Goal: Information Seeking & Learning: Learn about a topic

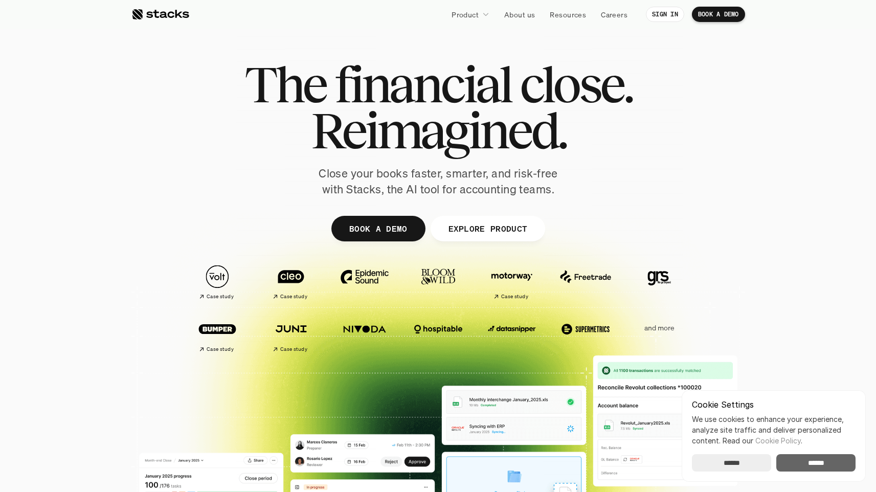
click at [805, 461] on input "******" at bounding box center [815, 462] width 79 height 17
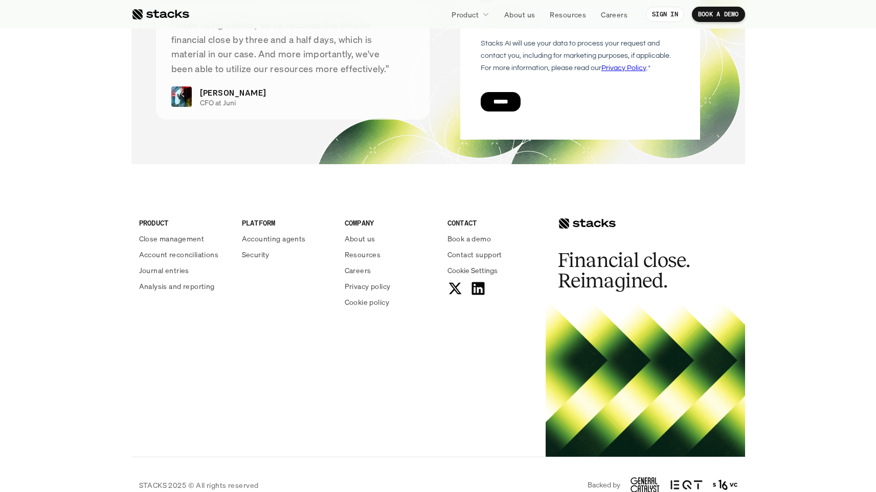
scroll to position [3662, 0]
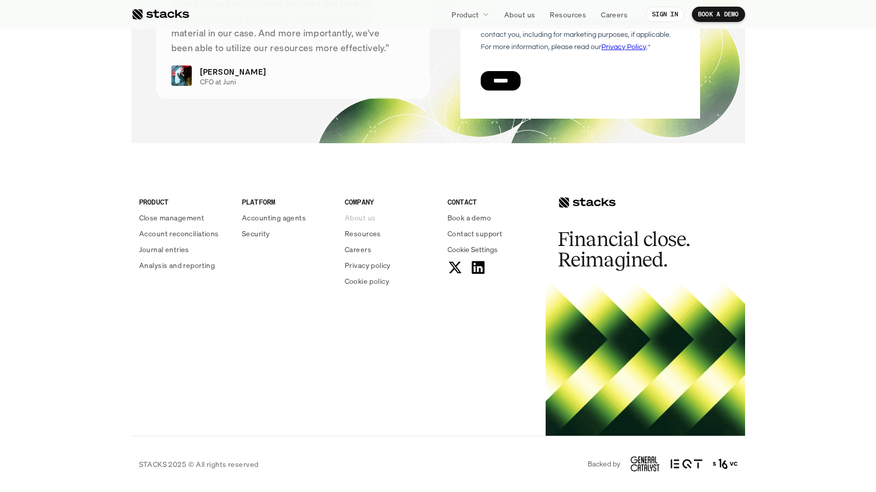
click at [367, 215] on p "About us" at bounding box center [360, 217] width 31 height 11
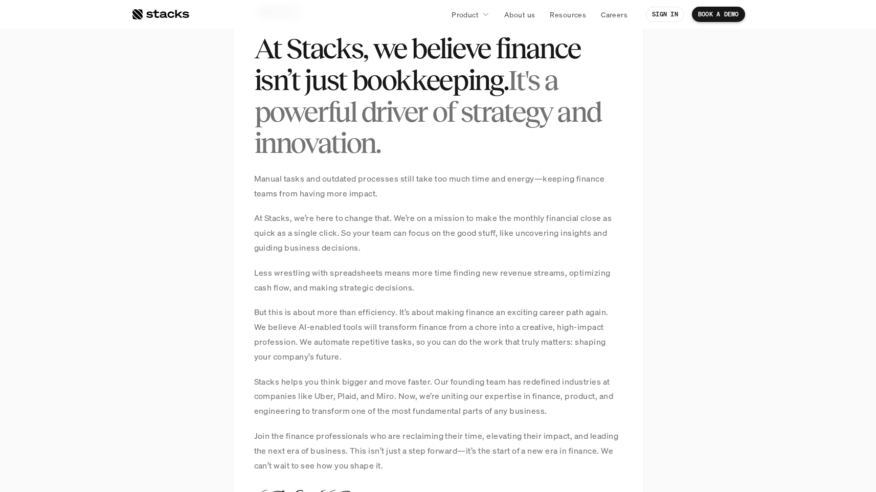
scroll to position [328, 0]
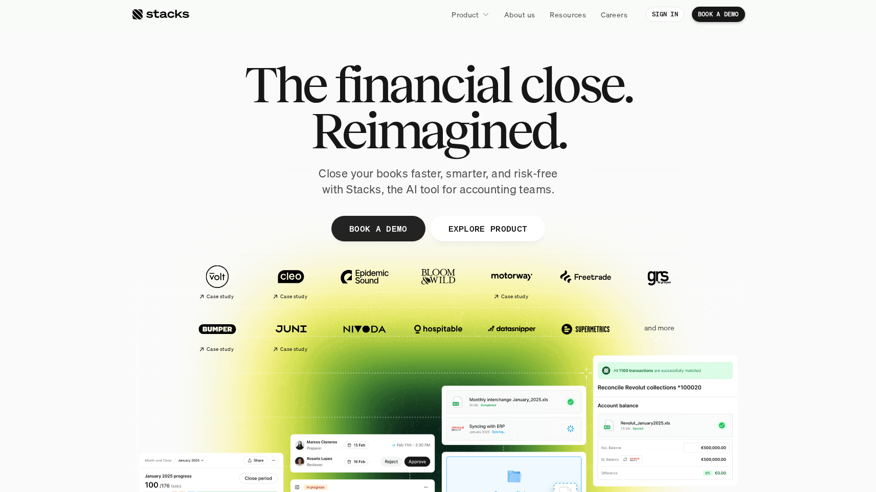
click at [354, 330] on img at bounding box center [364, 329] width 57 height 40
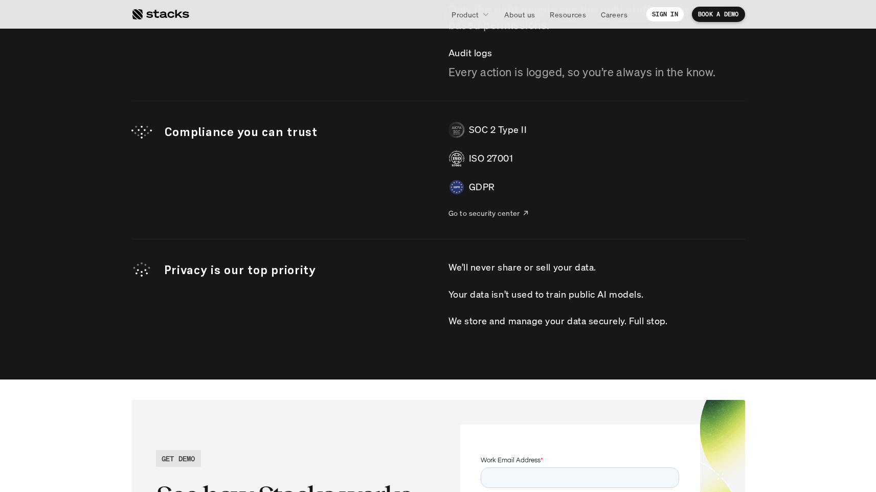
scroll to position [3015, 0]
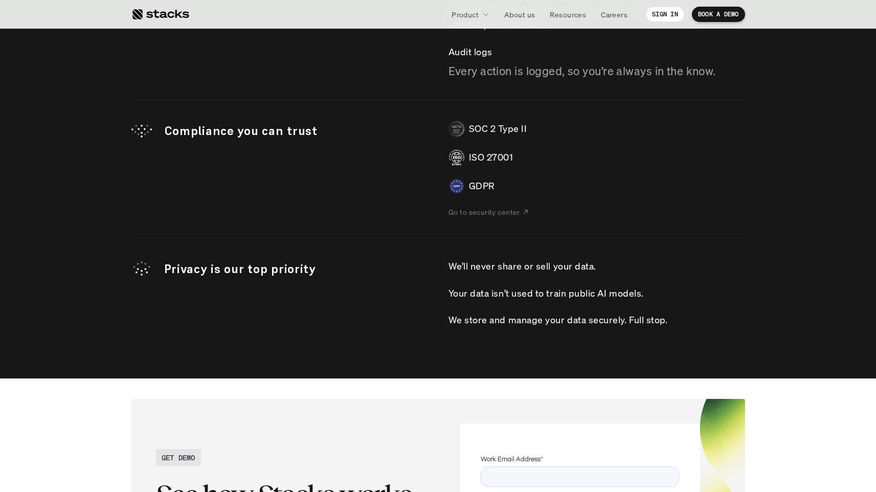
click at [484, 209] on p "Go to security center" at bounding box center [484, 212] width 72 height 11
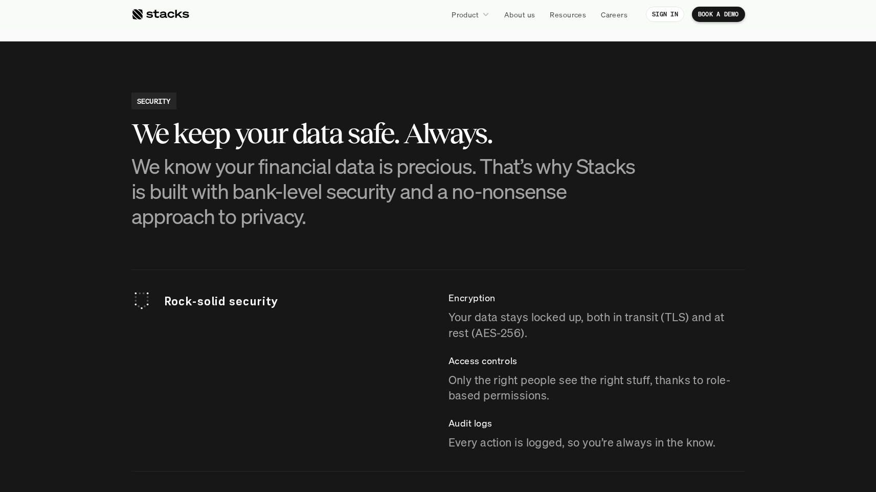
scroll to position [2533, 0]
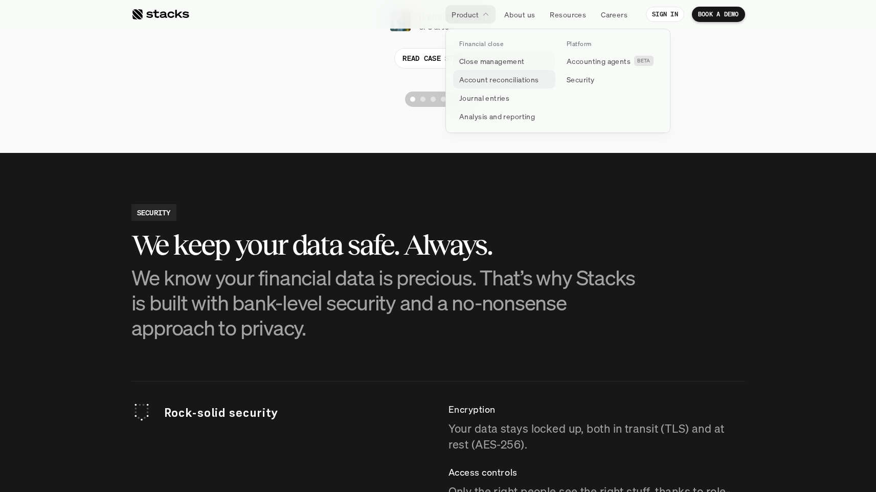
click at [471, 77] on p "Account reconciliations" at bounding box center [499, 79] width 80 height 11
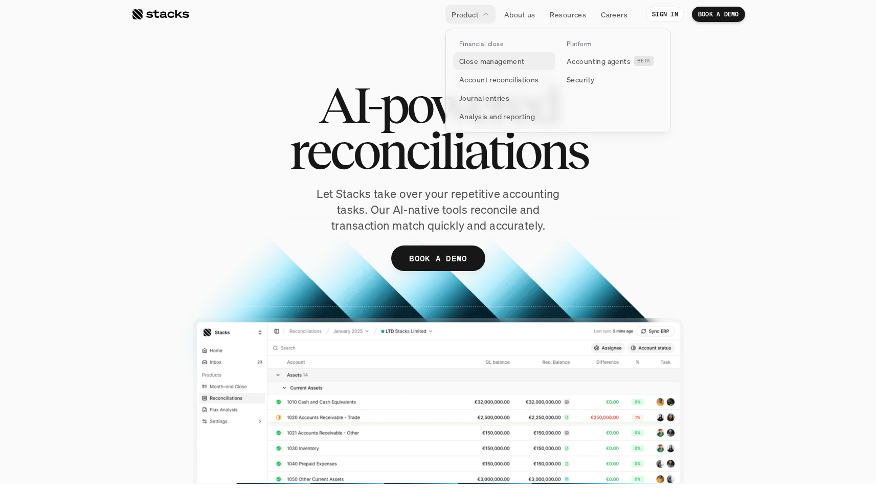
click at [481, 66] on p "Close management" at bounding box center [491, 61] width 65 height 11
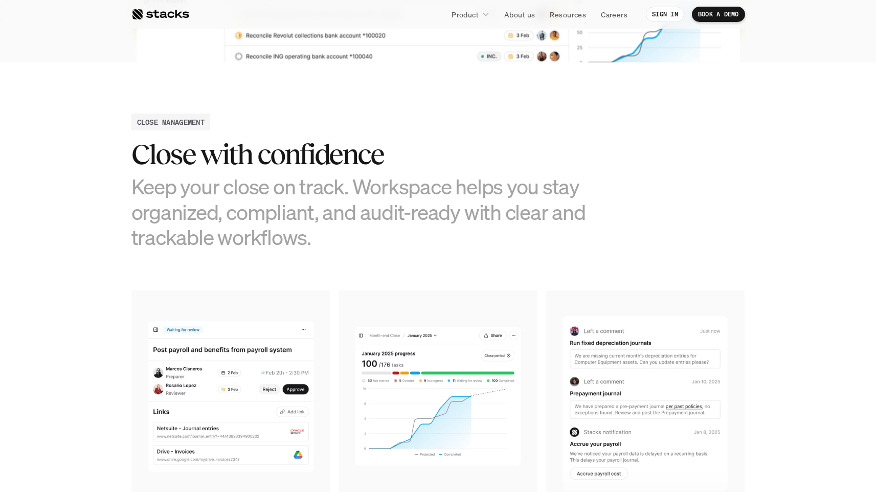
scroll to position [430, 0]
drag, startPoint x: 289, startPoint y: 154, endPoint x: 165, endPoint y: 153, distance: 124.7
click at [165, 153] on h2 "Close with confidence" at bounding box center [361, 154] width 460 height 32
click at [248, 192] on h3 "Keep your close on track. Workspace helps you stay organized, compliant, and au…" at bounding box center [361, 211] width 460 height 76
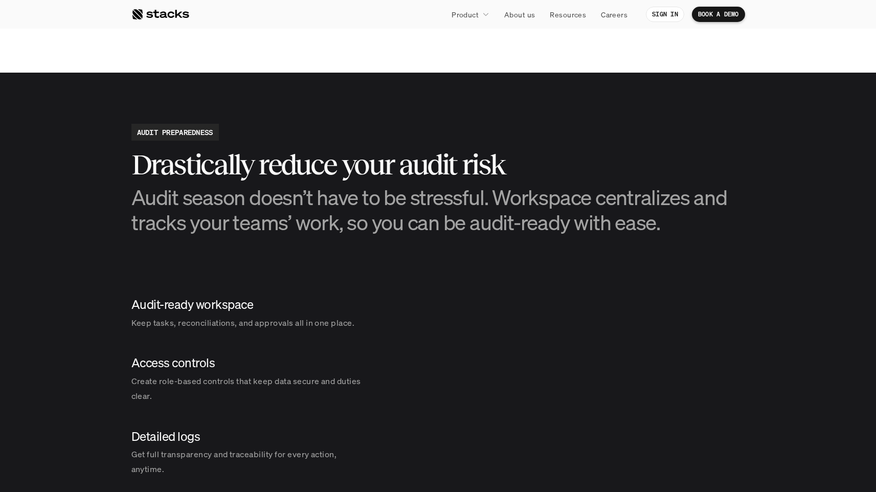
scroll to position [1128, 0]
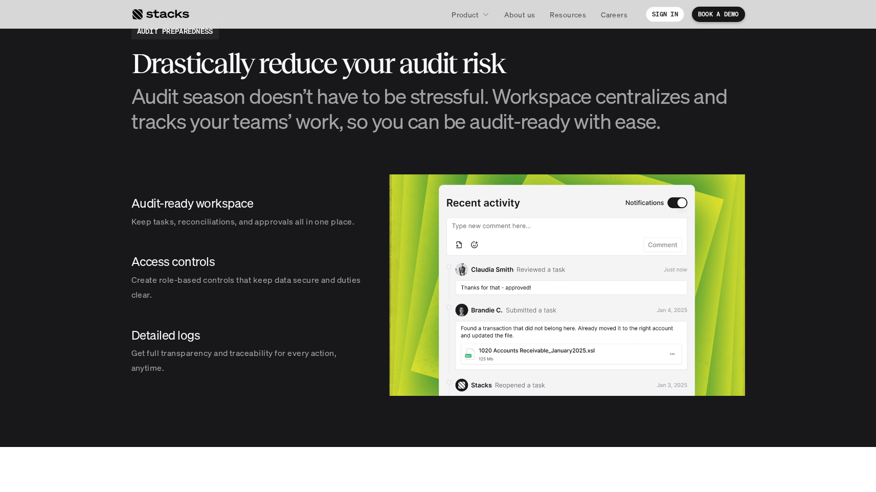
click at [177, 266] on h4 "Access controls" at bounding box center [249, 261] width 237 height 17
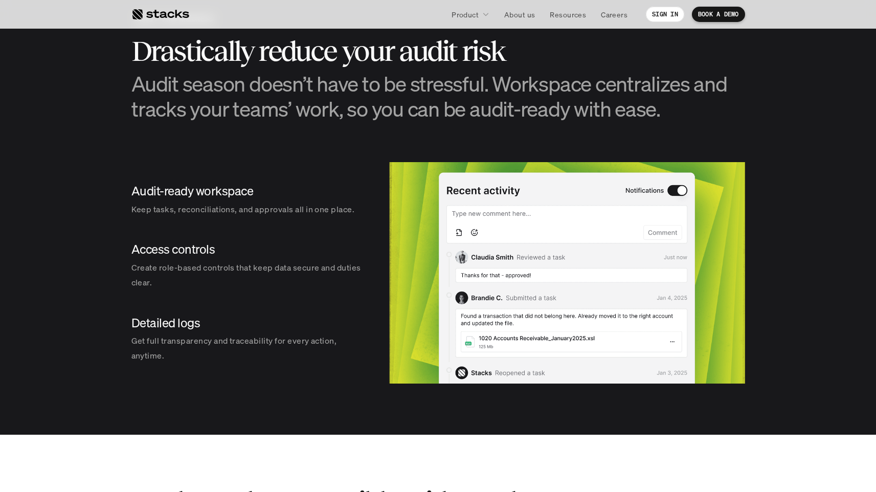
scroll to position [1141, 0]
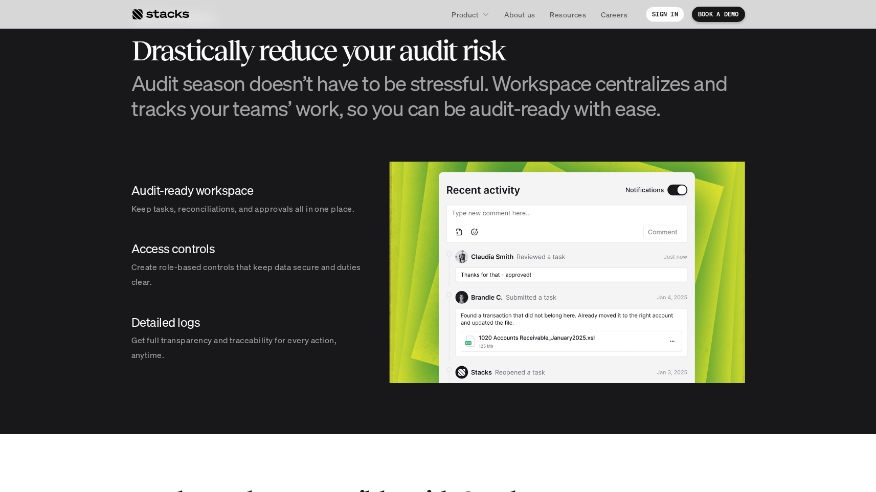
click at [707, 219] on img at bounding box center [567, 272] width 356 height 221
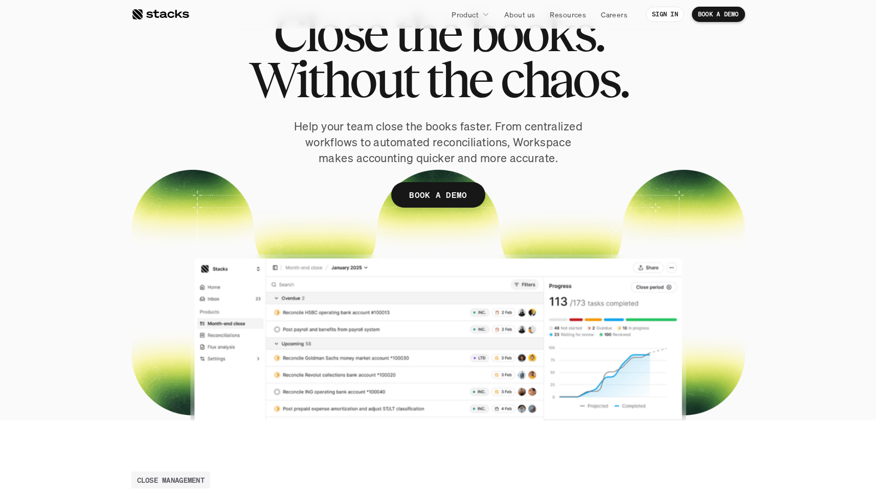
scroll to position [91, 0]
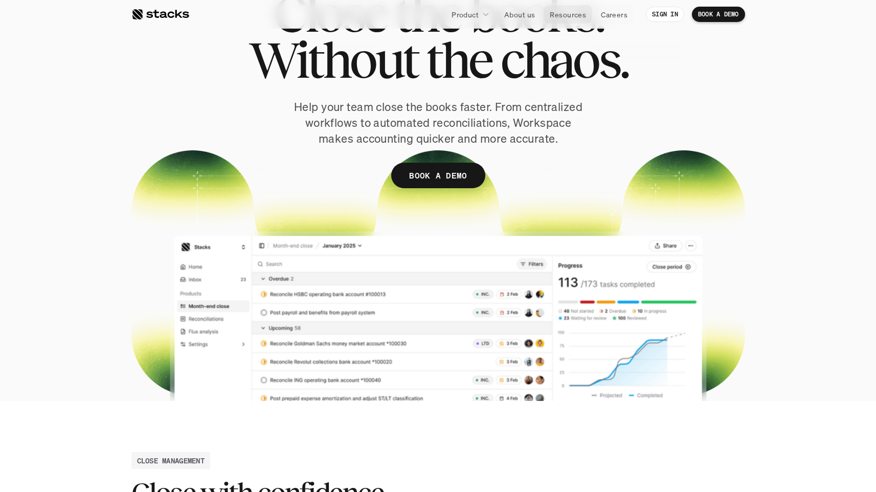
click at [584, 14] on p "Resources" at bounding box center [567, 14] width 36 height 11
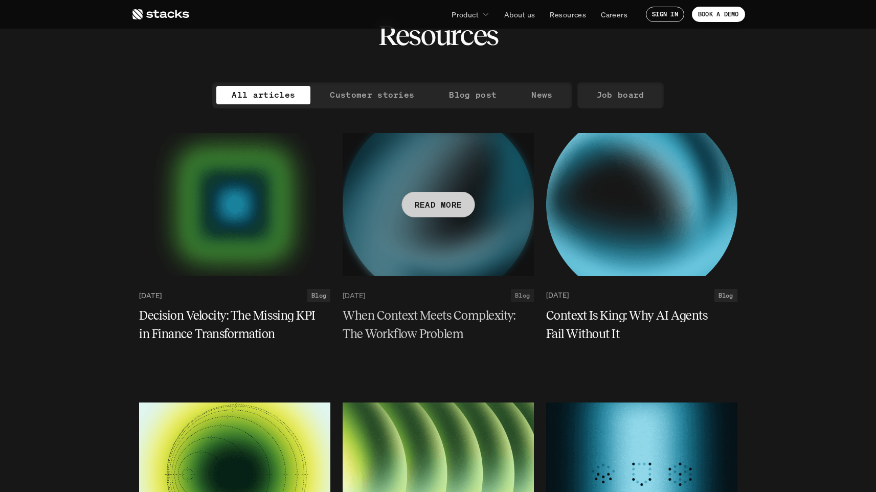
scroll to position [34, 0]
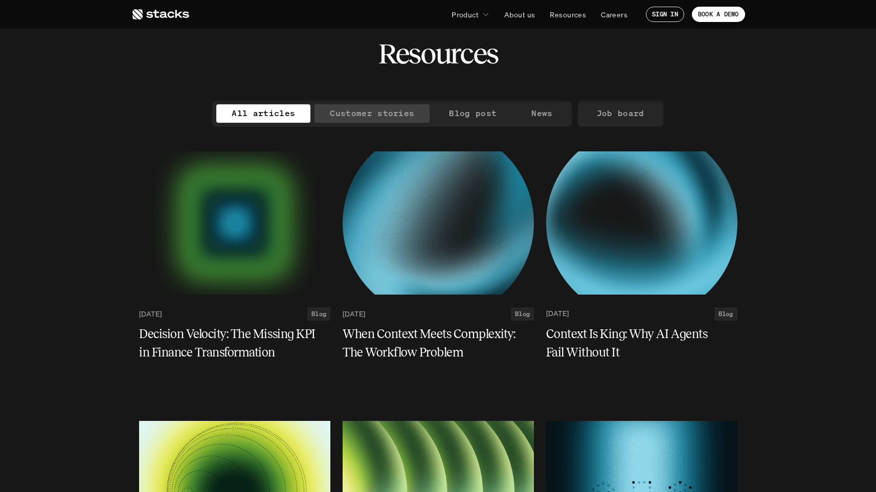
click at [379, 111] on p "Customer stories" at bounding box center [372, 113] width 84 height 15
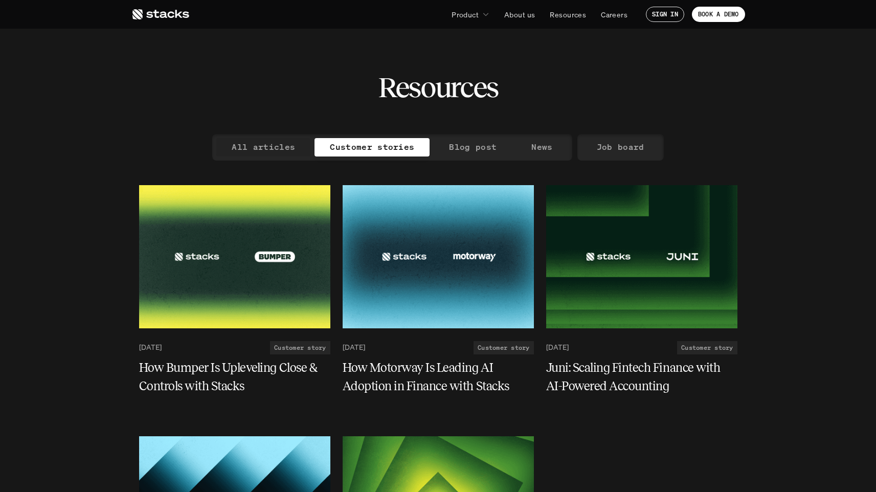
click at [278, 139] on link "All articles" at bounding box center [263, 147] width 94 height 18
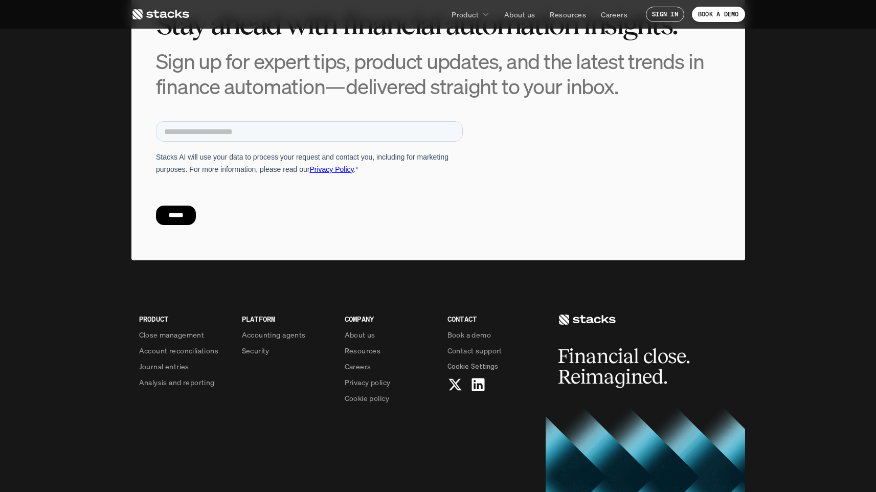
scroll to position [4223, 0]
